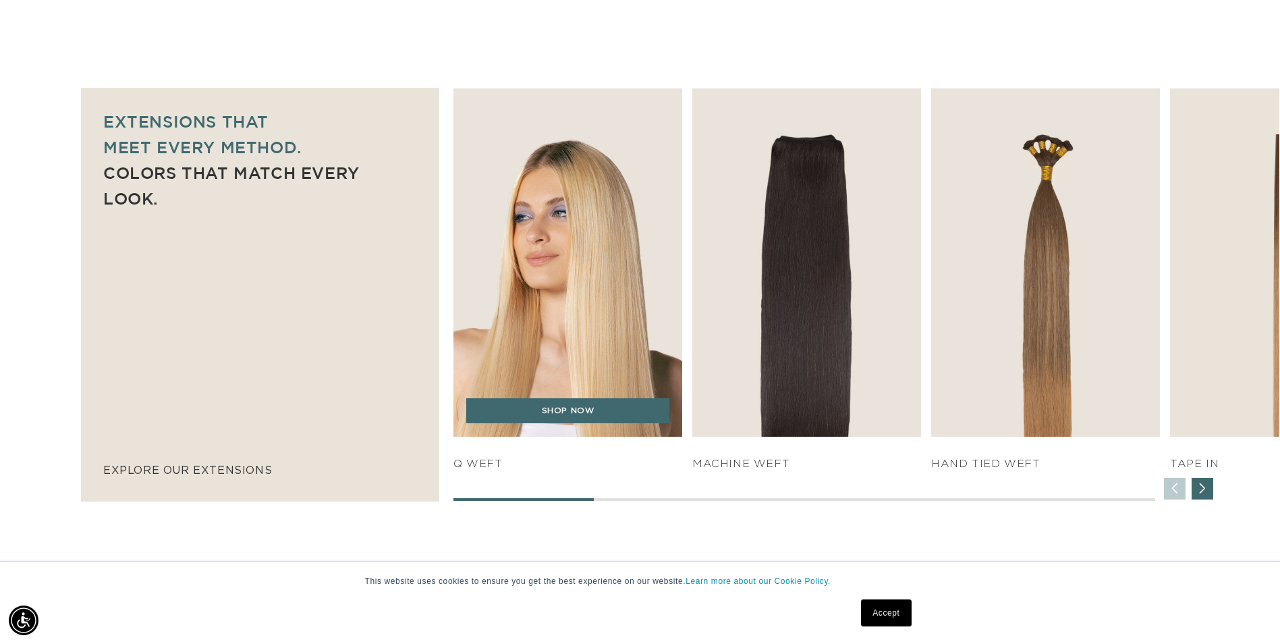
scroll to position [0, 2369]
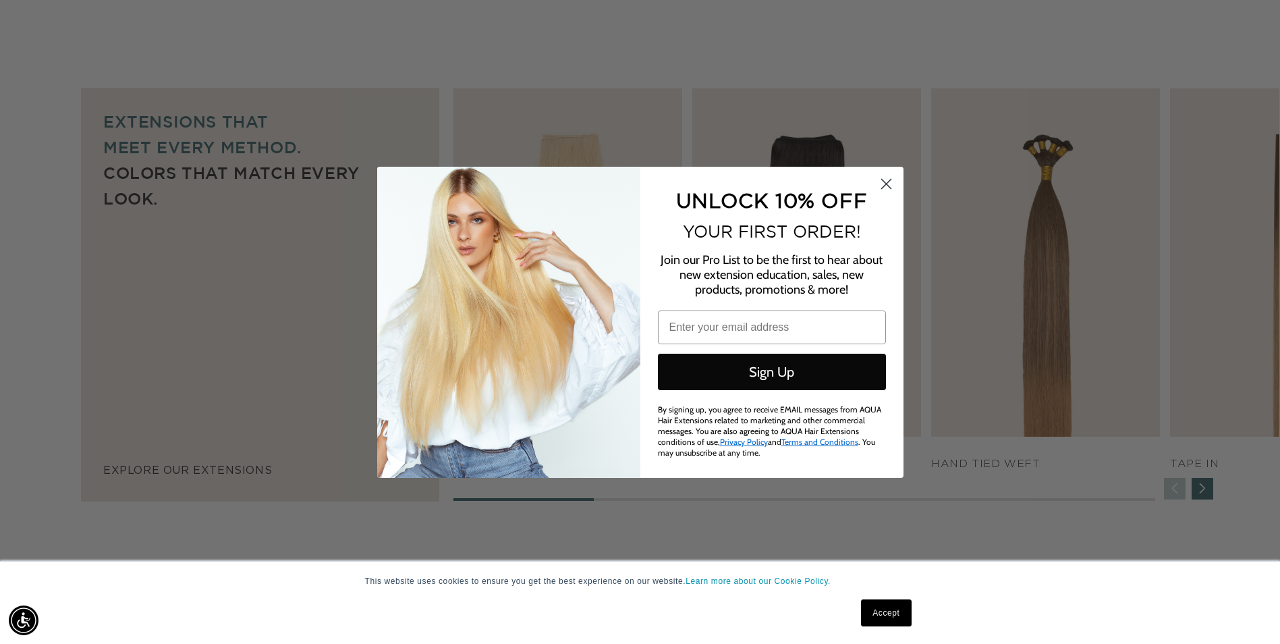
click at [895, 182] on circle "Close dialog" at bounding box center [886, 183] width 22 height 22
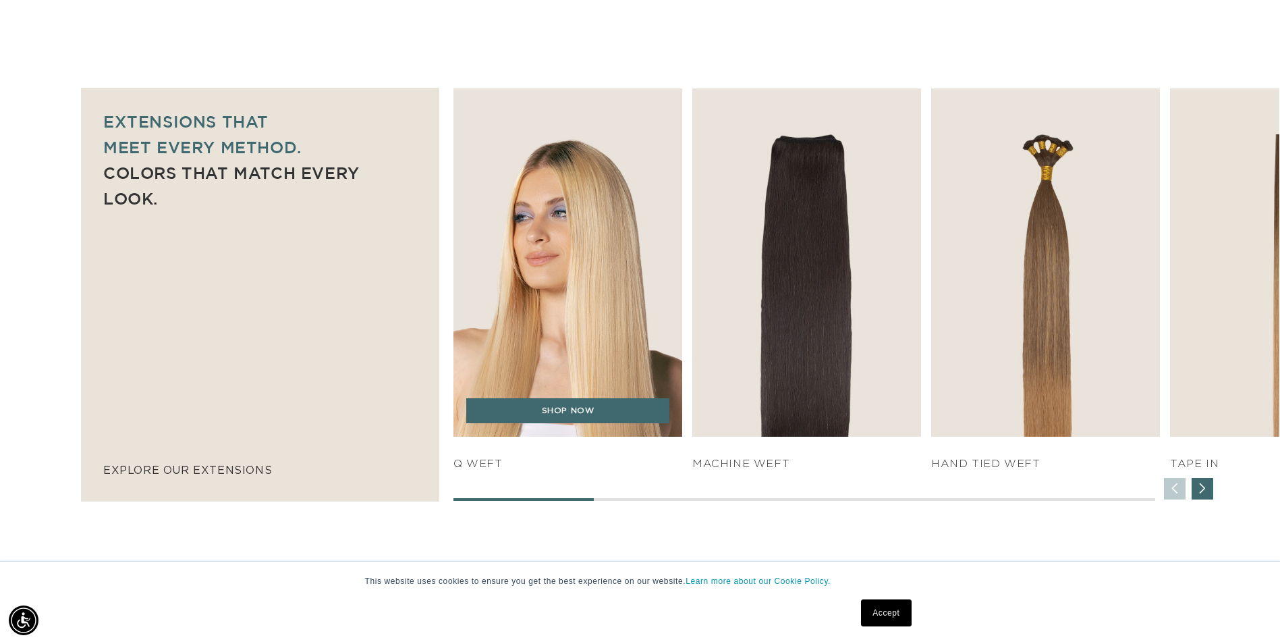
scroll to position [0, 0]
click at [549, 216] on img "1 / 7" at bounding box center [568, 263] width 240 height 366
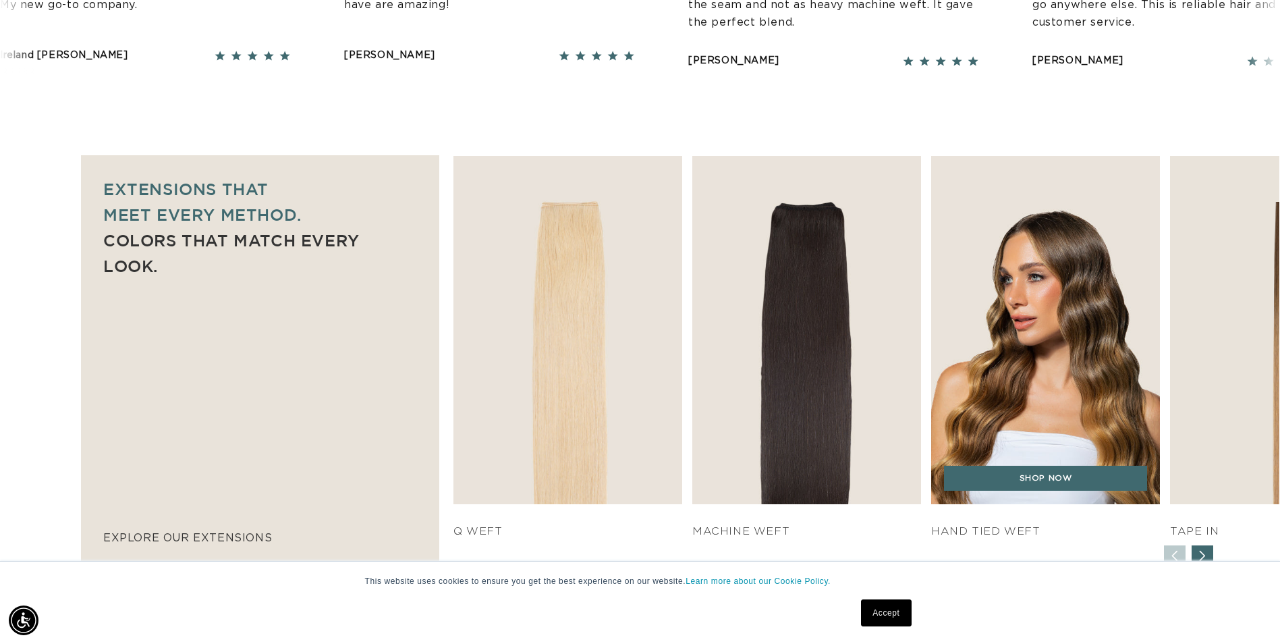
scroll to position [1012, 0]
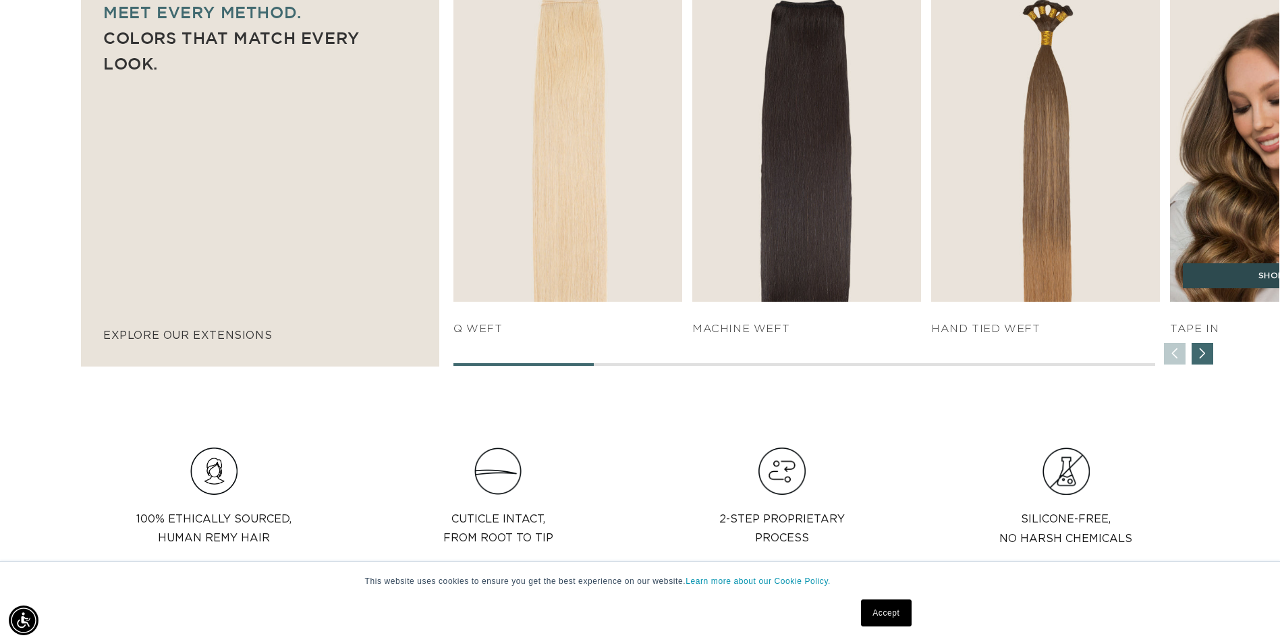
click at [1250, 279] on link "SHOP NOW" at bounding box center [1284, 276] width 203 height 26
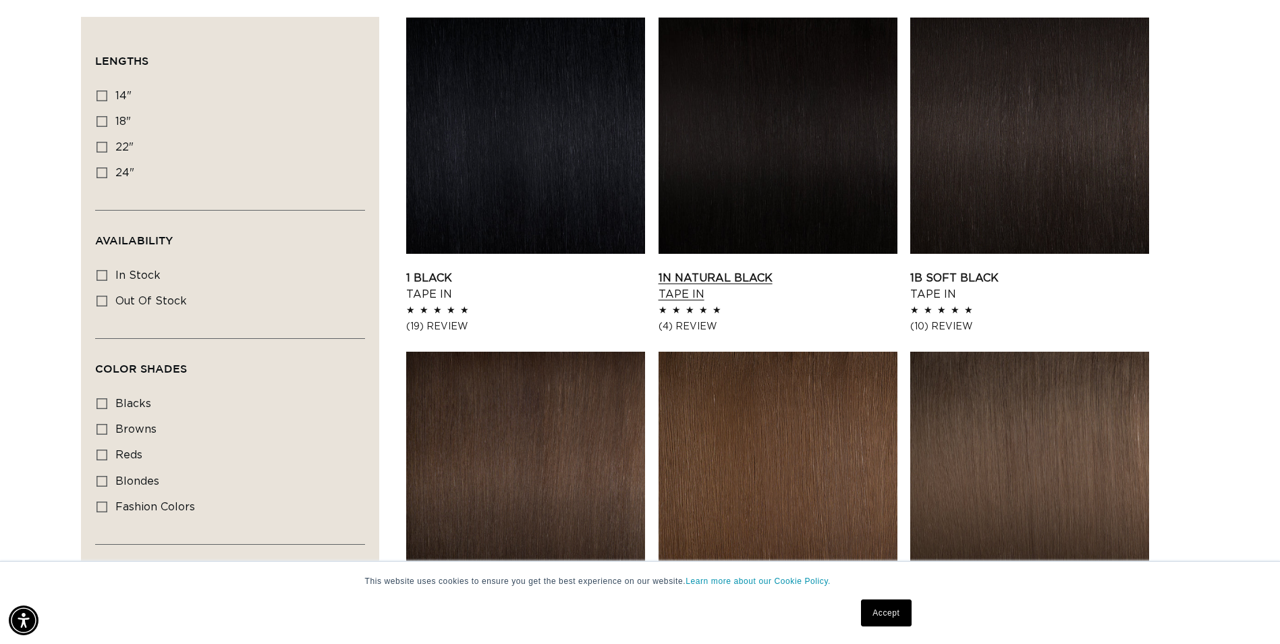
scroll to position [472, 0]
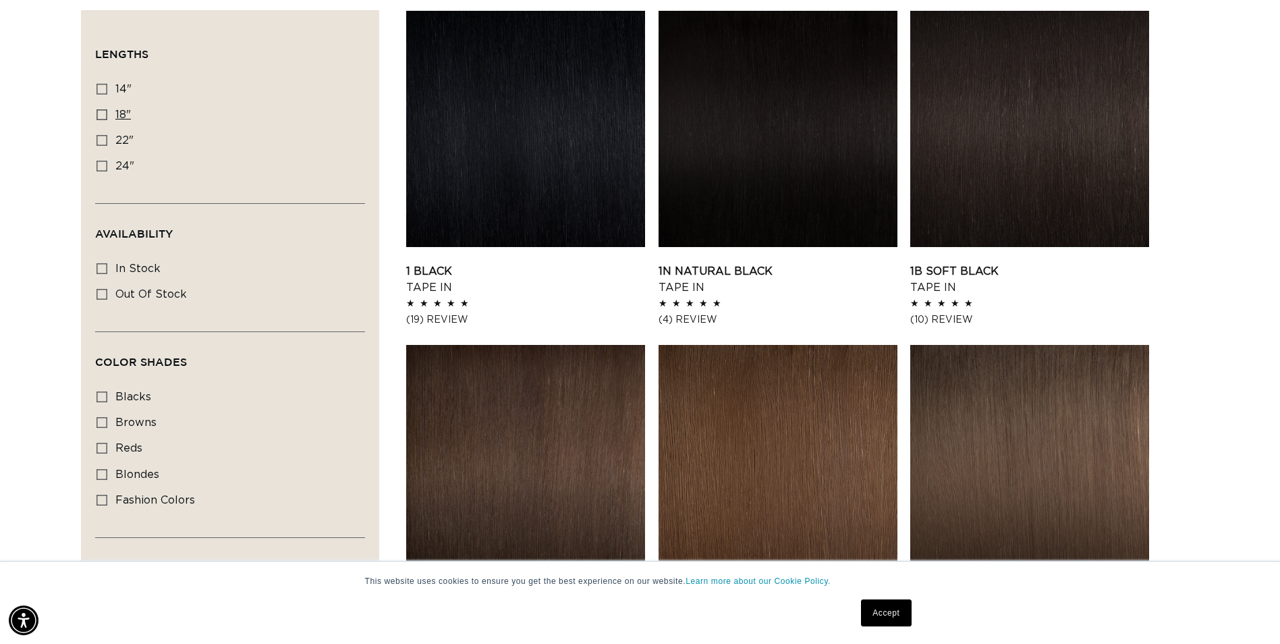
click at [103, 111] on icon at bounding box center [102, 114] width 11 height 11
click at [103, 111] on input "18" 18" (49 products)" at bounding box center [102, 114] width 11 height 11
checkbox input "true"
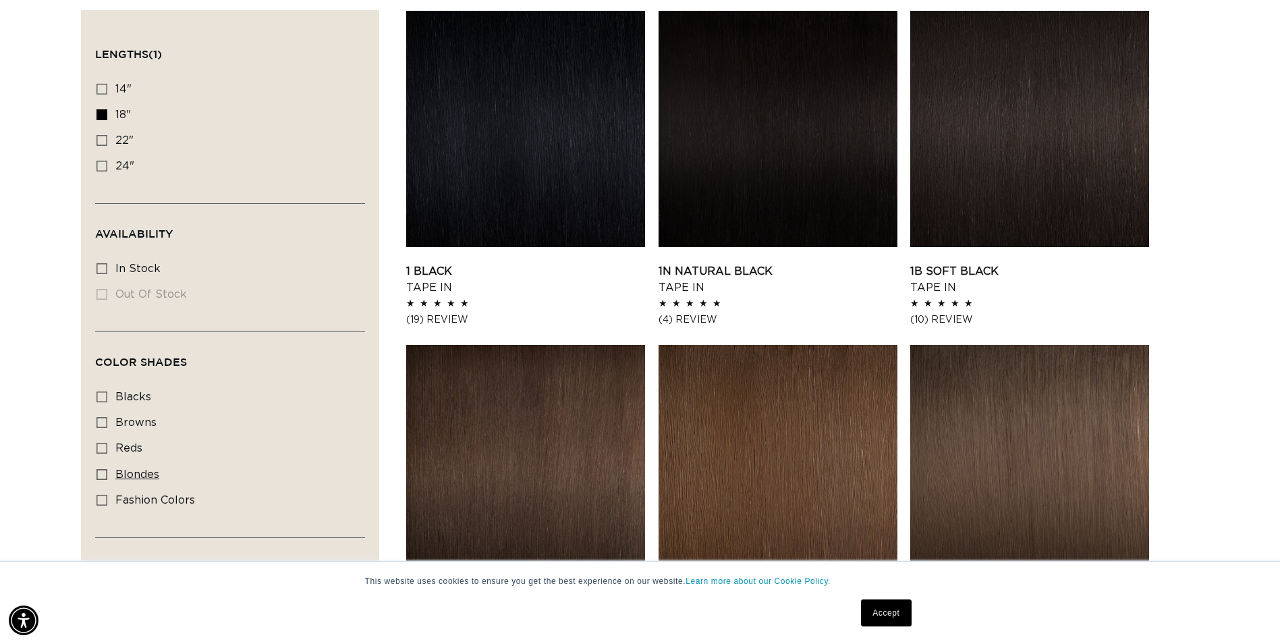
click at [107, 466] on label "blondes blondes (29 products)" at bounding box center [226, 475] width 259 height 26
click at [107, 469] on input "blondes blondes (29 products)" at bounding box center [102, 474] width 11 height 11
checkbox input "true"
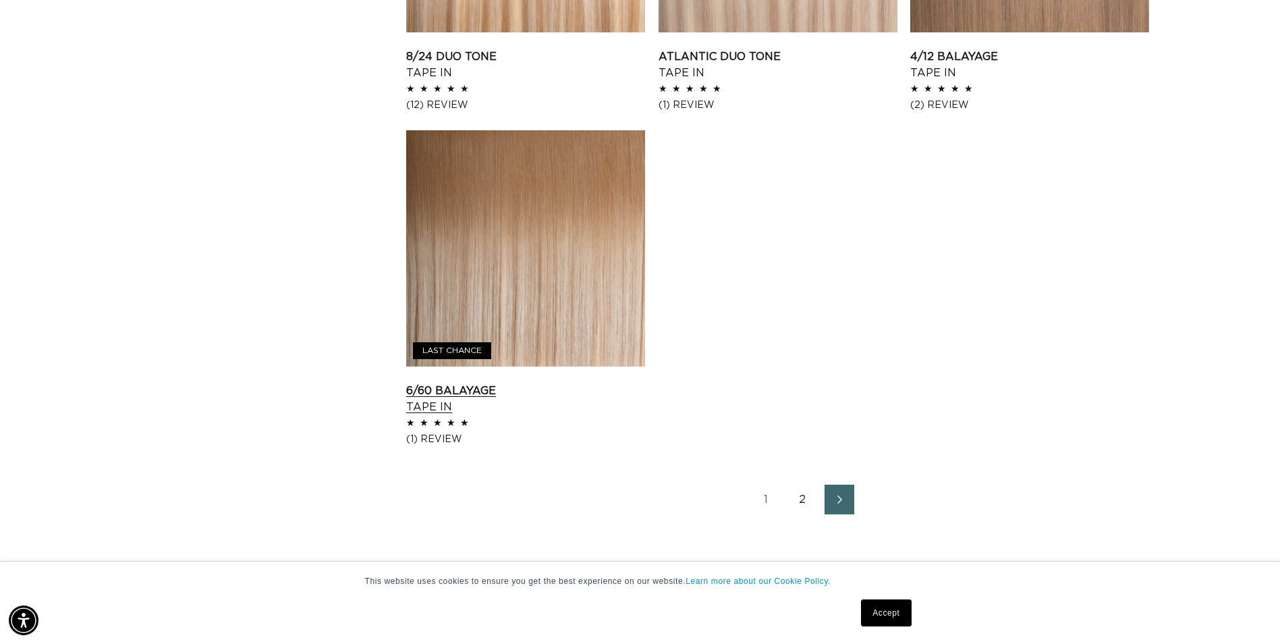
click at [420, 383] on link "6/60 Balayage Tape In" at bounding box center [525, 399] width 239 height 32
